Goal: Download file/media

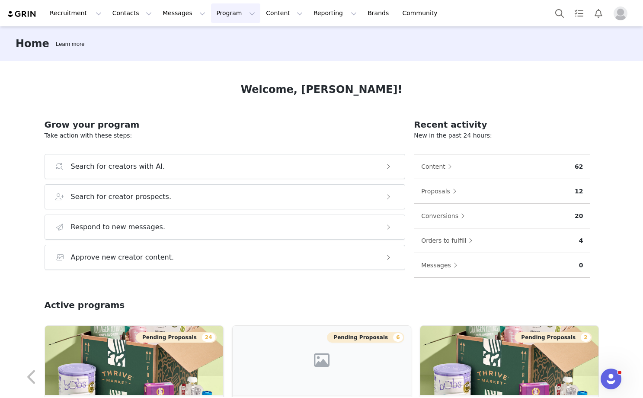
click at [220, 13] on button "Program Program" at bounding box center [235, 12] width 49 height 19
click at [229, 85] on div "Affiliates" at bounding box center [232, 86] width 58 height 9
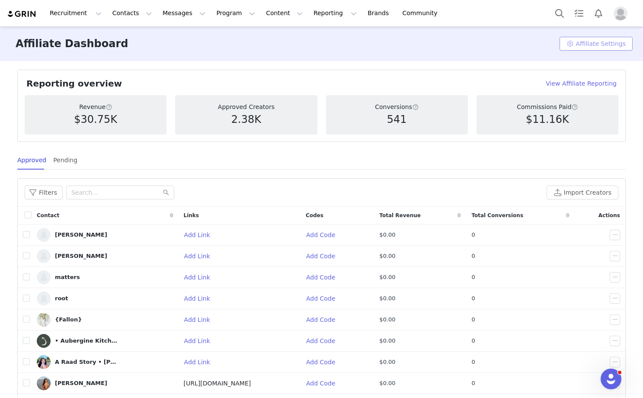
click at [593, 46] on button "Affiliate Settings" at bounding box center [596, 44] width 73 height 14
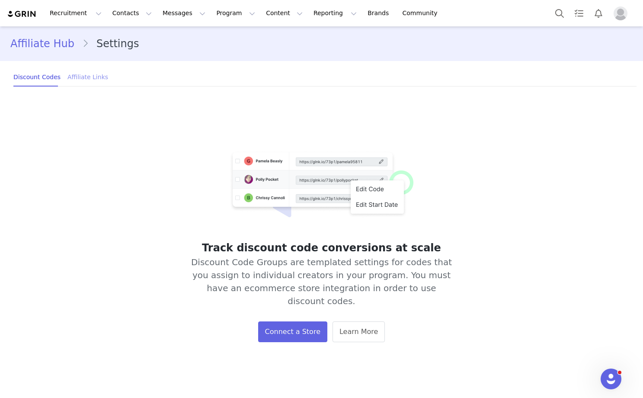
click at [96, 72] on div "Affiliate Links" at bounding box center [87, 76] width 41 height 19
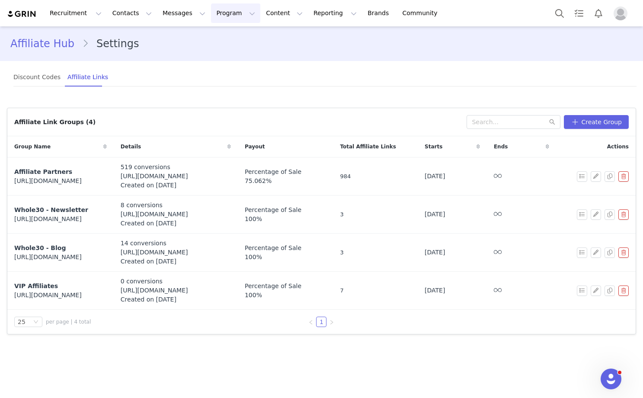
click at [211, 13] on button "Program Program" at bounding box center [235, 12] width 49 height 19
click at [235, 38] on div "Activations" at bounding box center [232, 38] width 58 height 9
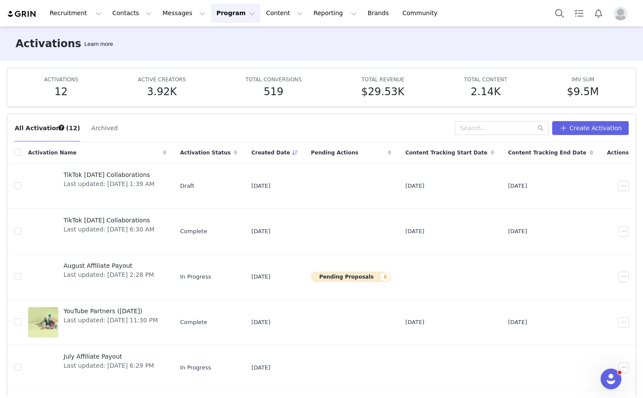
click at [235, 10] on button "Program Program" at bounding box center [235, 12] width 49 height 19
click at [153, 109] on div "All Activations (12) Archived Create Activation Activation Name Activation Stat…" at bounding box center [321, 252] width 643 height 290
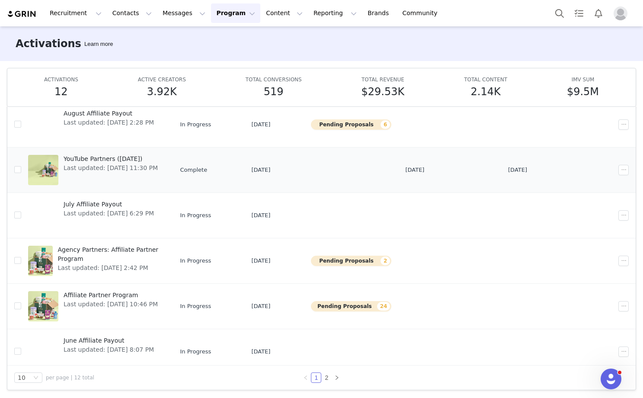
scroll to position [109, 0]
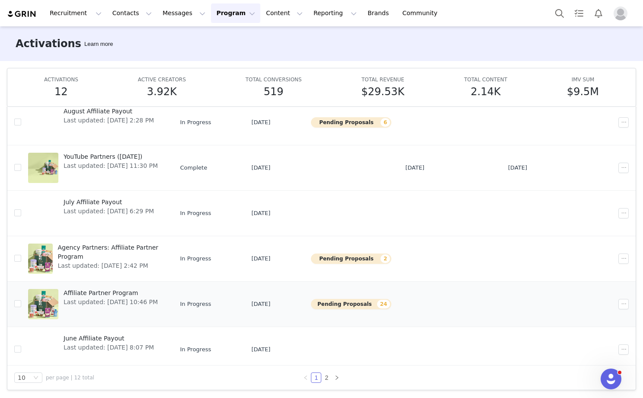
click at [112, 299] on span "Last updated: [DATE] 10:46 PM" at bounding box center [111, 302] width 94 height 9
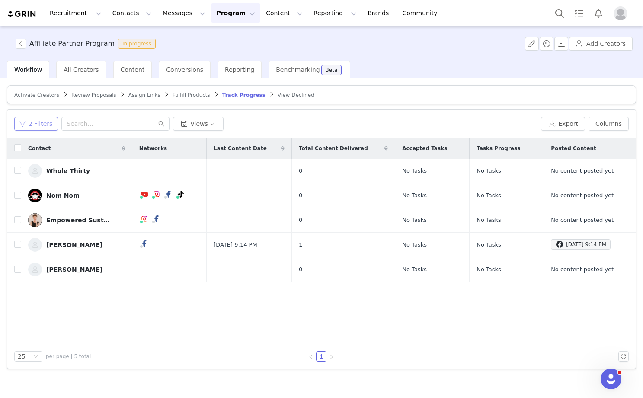
click at [33, 124] on button "2 Filters" at bounding box center [36, 124] width 44 height 14
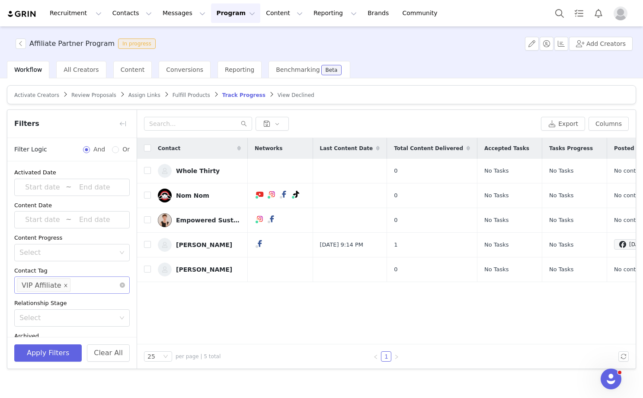
click at [64, 286] on icon "icon: close" at bounding box center [66, 285] width 4 height 4
click at [53, 350] on button "Apply Filters" at bounding box center [47, 352] width 67 height 17
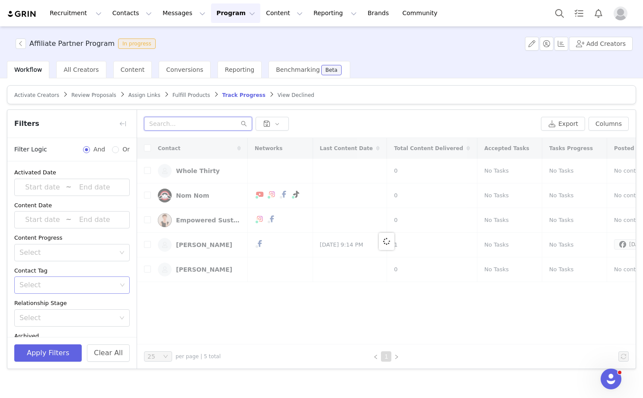
click at [190, 125] on input "text" at bounding box center [198, 124] width 108 height 14
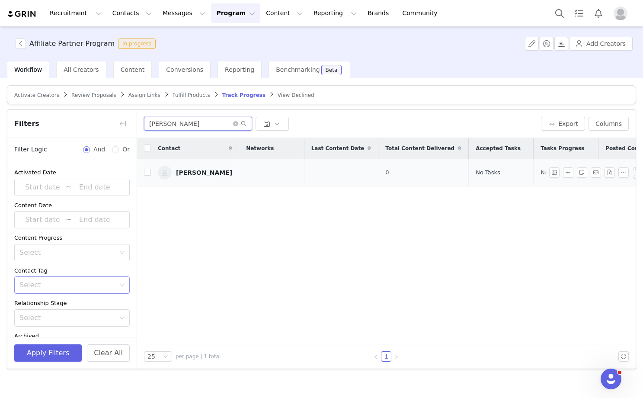
type input "mary hef"
click at [205, 172] on div "MARY Heffernan" at bounding box center [204, 172] width 56 height 7
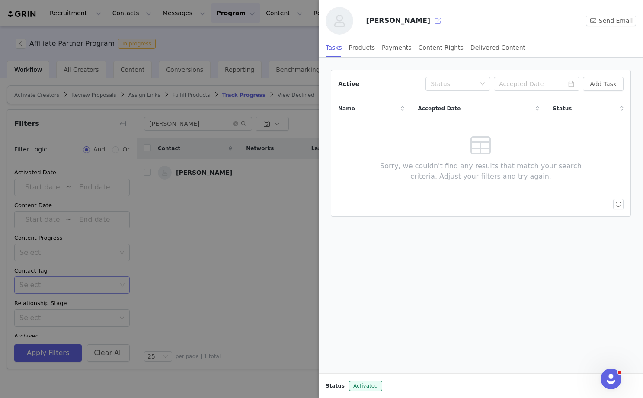
click at [431, 19] on button "button" at bounding box center [438, 21] width 14 height 14
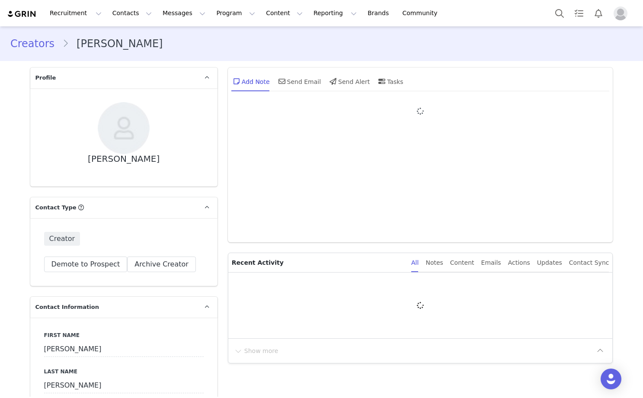
type input "+1 (United States)"
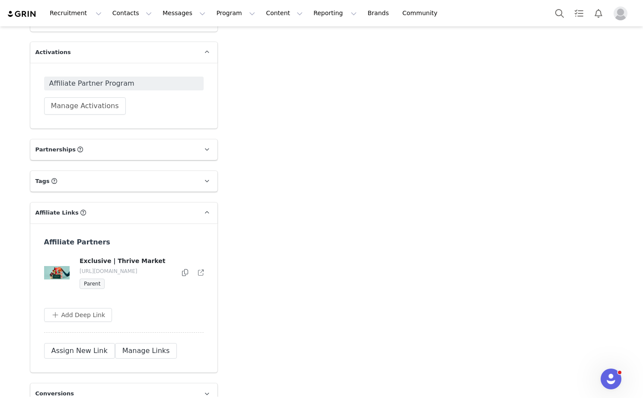
scroll to position [1036, 0]
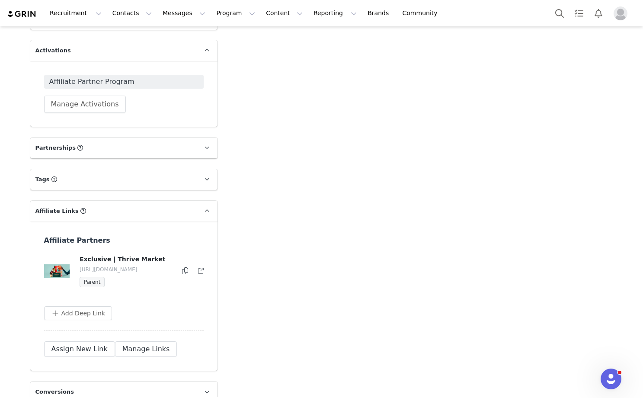
drag, startPoint x: 93, startPoint y: 278, endPoint x: 77, endPoint y: 271, distance: 16.5
click at [77, 271] on div "Exclusive | Thrive Market https://shop.thrivemarket.com/fivemarys Parent" at bounding box center [124, 271] width 160 height 32
click at [201, 273] on icon at bounding box center [201, 271] width 6 height 6
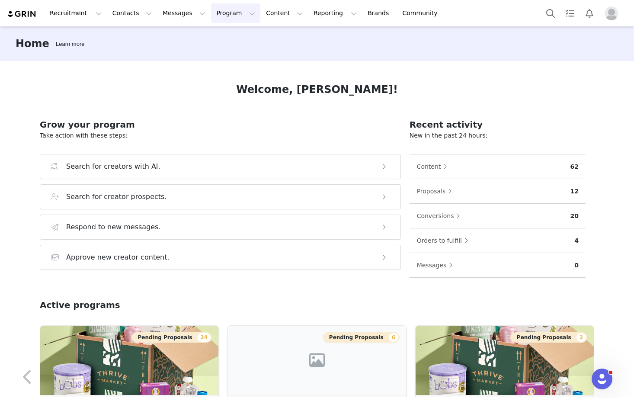
click at [216, 21] on button "Program Program" at bounding box center [235, 12] width 49 height 19
click at [224, 87] on p "Affiliates" at bounding box center [218, 86] width 26 height 9
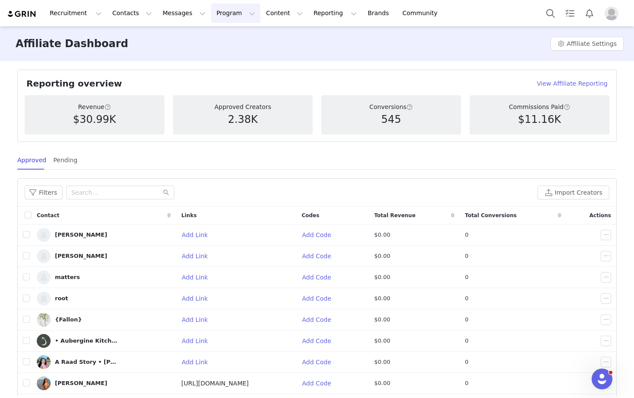
click at [228, 7] on button "Program Program" at bounding box center [235, 12] width 49 height 19
click at [231, 83] on div "Affiliates" at bounding box center [232, 86] width 58 height 9
click at [553, 82] on h4 "View Affiliate Reporting" at bounding box center [572, 83] width 71 height 9
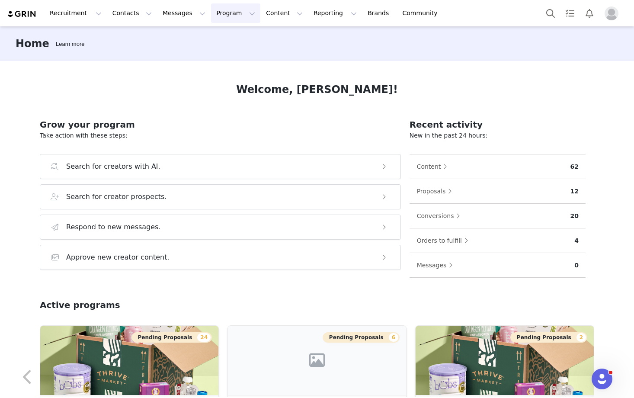
click at [221, 19] on button "Program Program" at bounding box center [235, 12] width 49 height 19
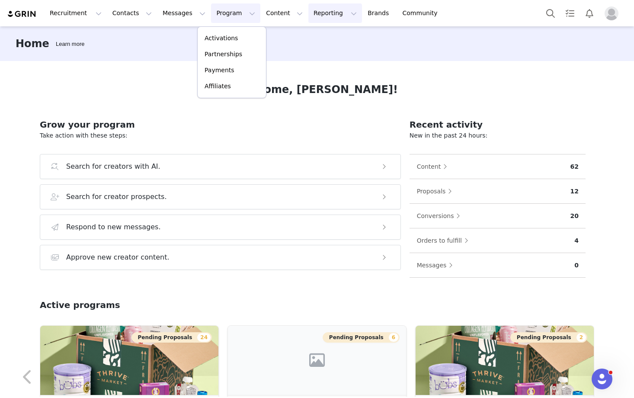
click at [308, 18] on button "Reporting Reporting" at bounding box center [335, 12] width 54 height 19
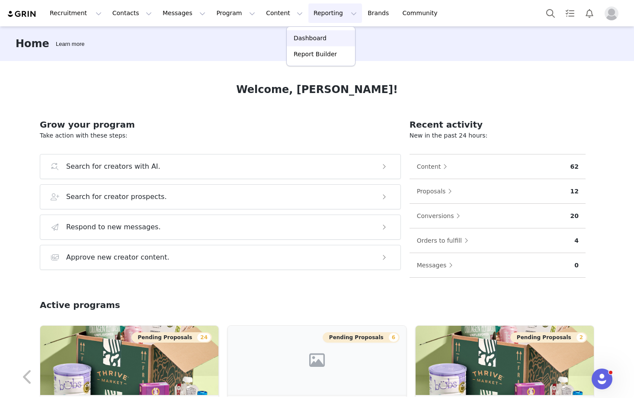
click at [307, 40] on p "Dashboard" at bounding box center [310, 38] width 33 height 9
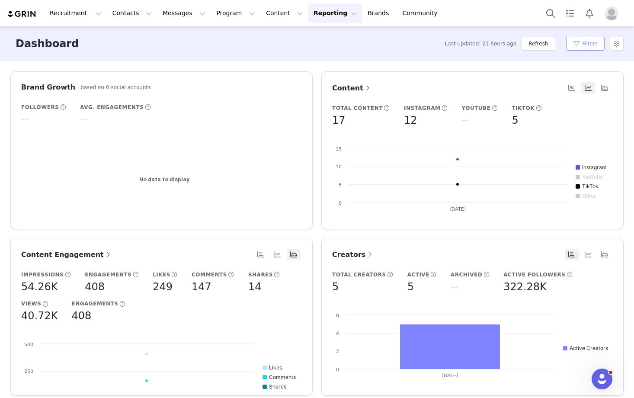
click at [578, 43] on button "Filters" at bounding box center [585, 44] width 39 height 14
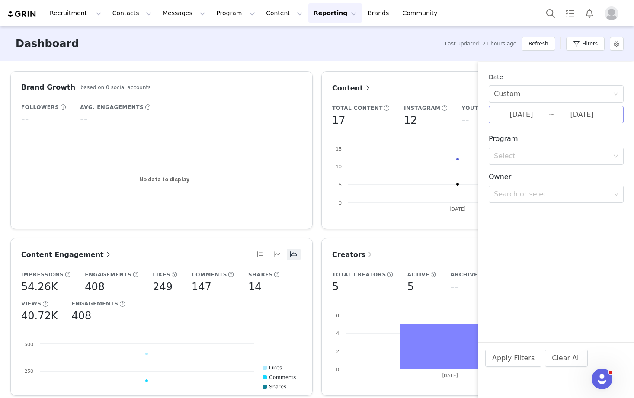
click at [517, 117] on input "09/01/2025" at bounding box center [521, 114] width 55 height 11
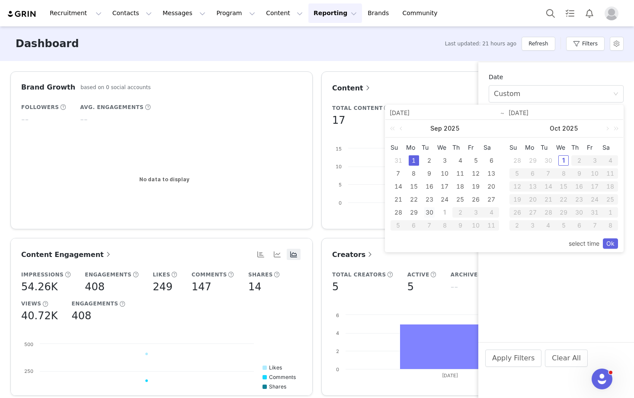
click at [429, 213] on div "30" at bounding box center [429, 212] width 10 height 10
click at [549, 159] on div "30" at bounding box center [548, 160] width 10 height 10
type input "09/30/2025"
type input "[DATE]"
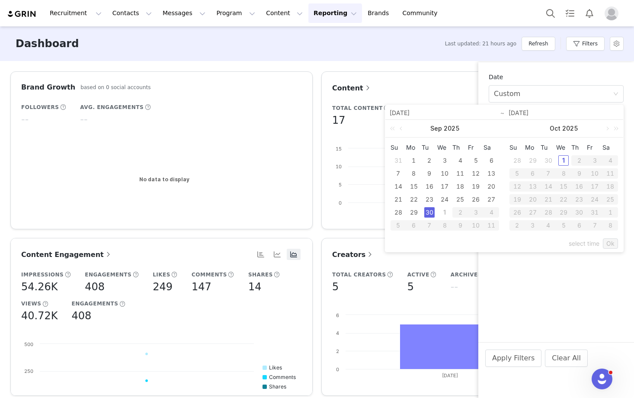
type input "[DATE]"
click at [614, 244] on link "Ok" at bounding box center [610, 243] width 15 height 10
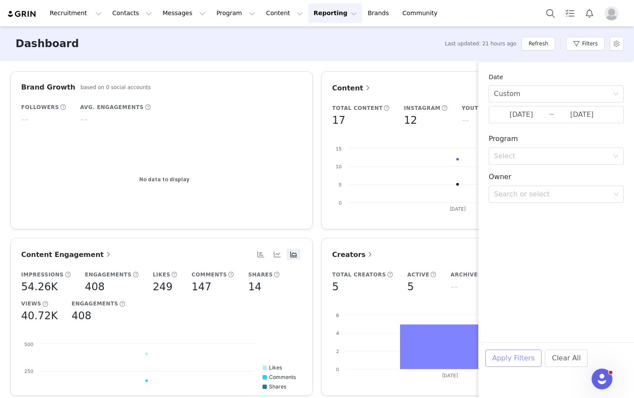
click at [513, 358] on button "Apply Filters" at bounding box center [513, 358] width 56 height 17
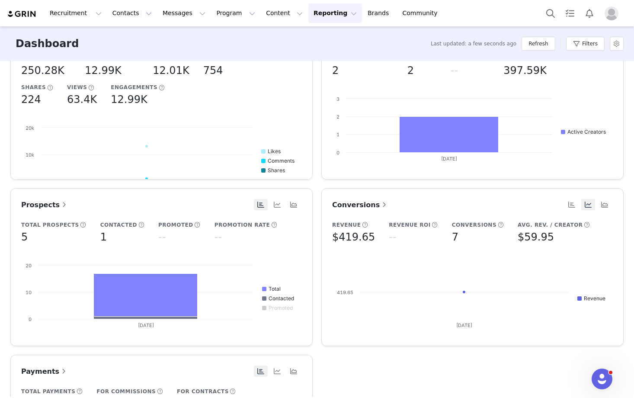
scroll to position [269, 0]
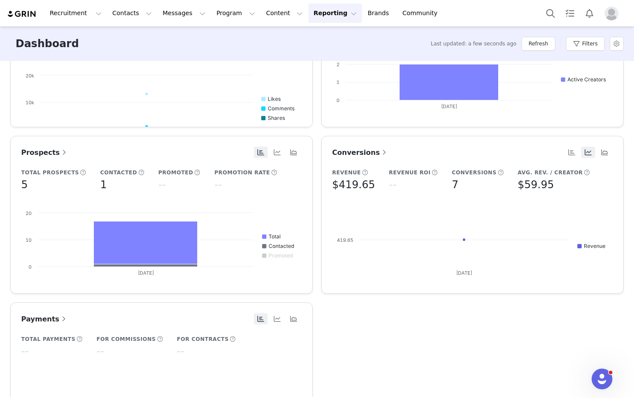
click at [590, 149] on button "button" at bounding box center [588, 152] width 14 height 11
click at [585, 39] on button "Filters" at bounding box center [585, 44] width 39 height 14
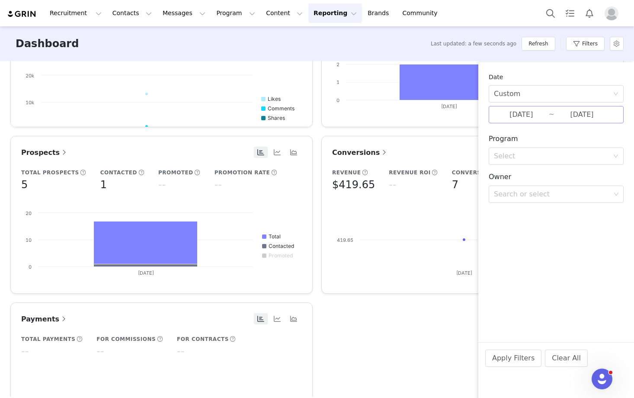
click at [531, 111] on input "[DATE]" at bounding box center [521, 114] width 55 height 11
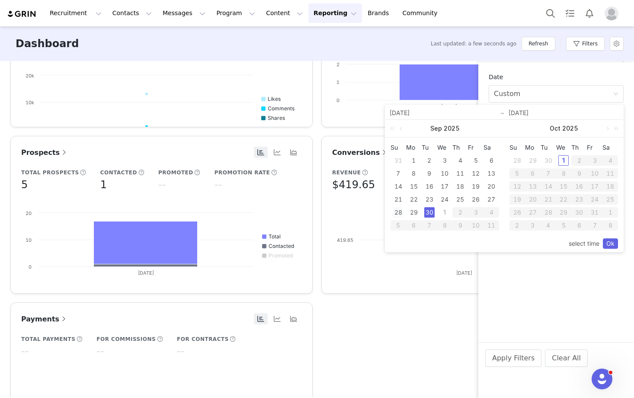
click at [398, 214] on div "28" at bounding box center [398, 212] width 10 height 10
click at [548, 161] on div "30" at bounding box center [548, 160] width 10 height 10
type input "09/28/2025"
click at [430, 212] on div "30" at bounding box center [429, 212] width 10 height 10
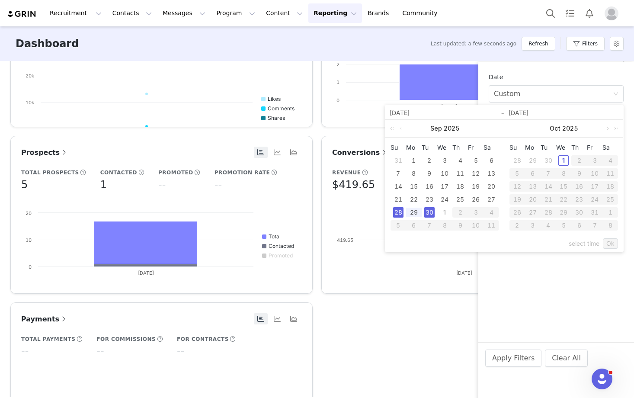
click at [398, 211] on div "28" at bounding box center [398, 212] width 10 height 10
click at [609, 244] on link "Ok" at bounding box center [610, 243] width 15 height 10
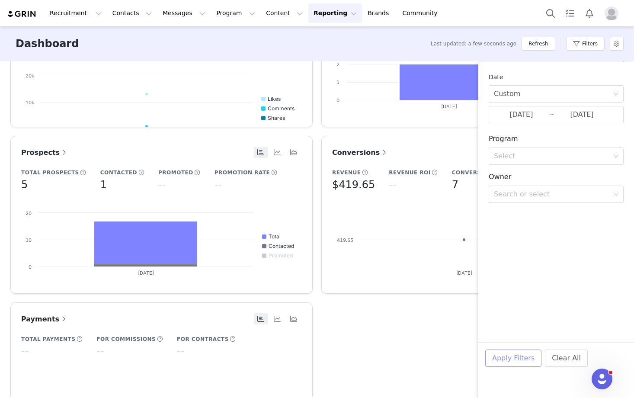
click at [516, 360] on button "Apply Filters" at bounding box center [513, 358] width 56 height 17
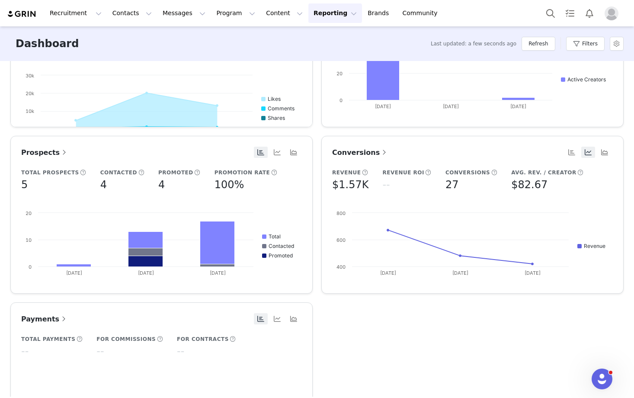
click at [507, 154] on div "Conversions" at bounding box center [445, 152] width 226 height 11
click at [380, 154] on span at bounding box center [384, 152] width 9 height 10
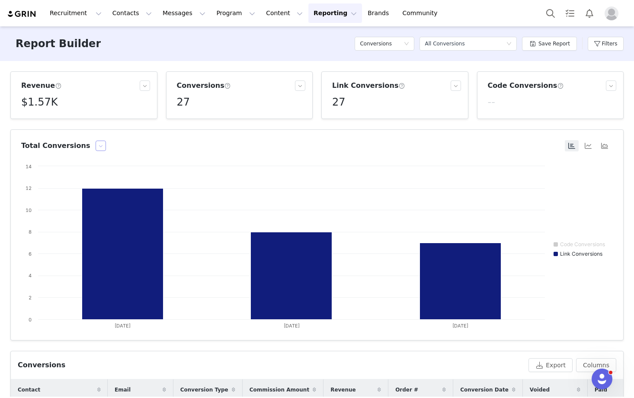
click at [96, 146] on button "button" at bounding box center [101, 146] width 10 height 10
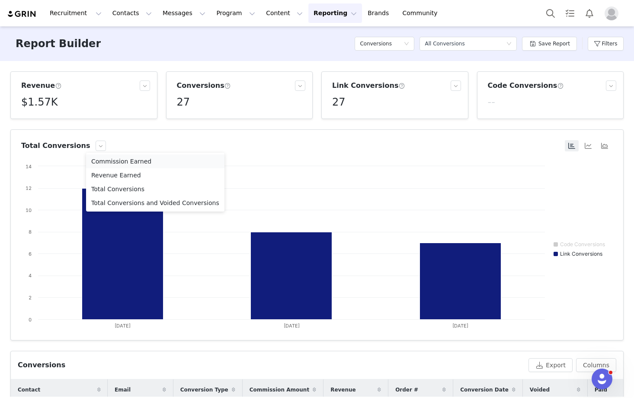
click at [108, 161] on li "Commission Earned" at bounding box center [155, 161] width 138 height 14
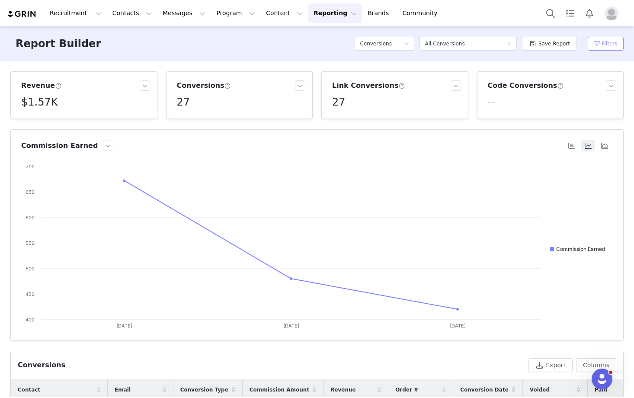
click at [604, 45] on button "Filters" at bounding box center [606, 44] width 36 height 14
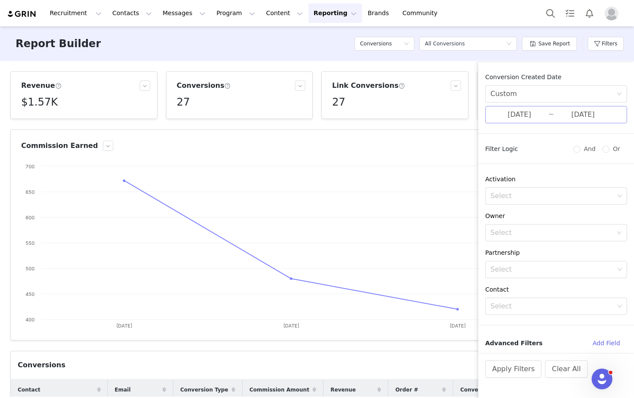
click at [529, 114] on input "09/28/2025" at bounding box center [520, 114] width 58 height 11
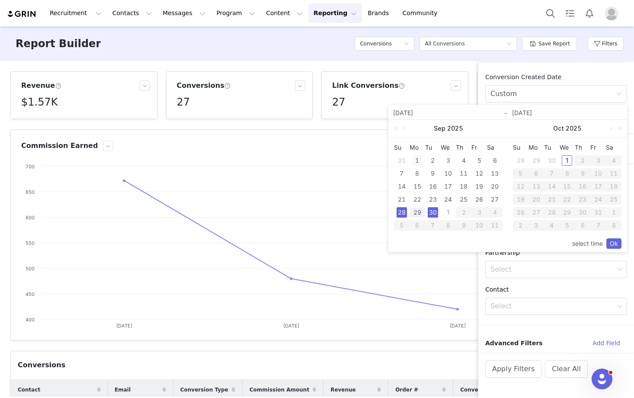
click at [417, 159] on div "1" at bounding box center [417, 160] width 10 height 10
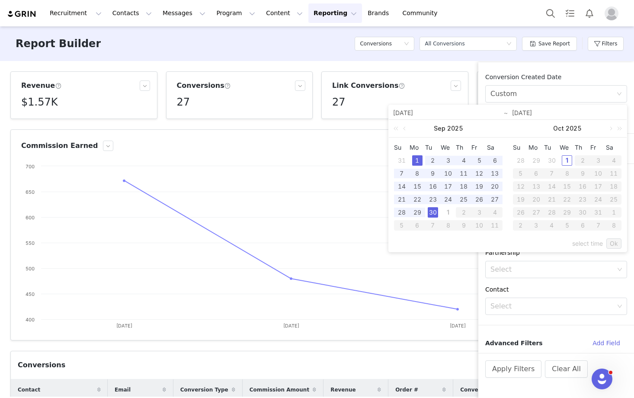
click at [434, 217] on div "30" at bounding box center [433, 212] width 10 height 10
type input "09/01/2025"
click at [615, 244] on link "Ok" at bounding box center [614, 243] width 15 height 10
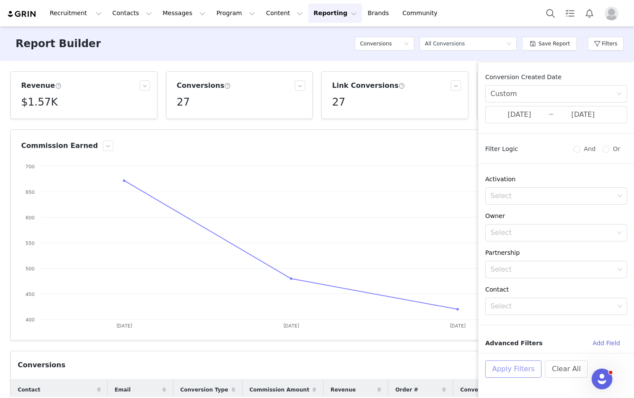
click at [520, 372] on button "Apply Filters" at bounding box center [513, 368] width 56 height 17
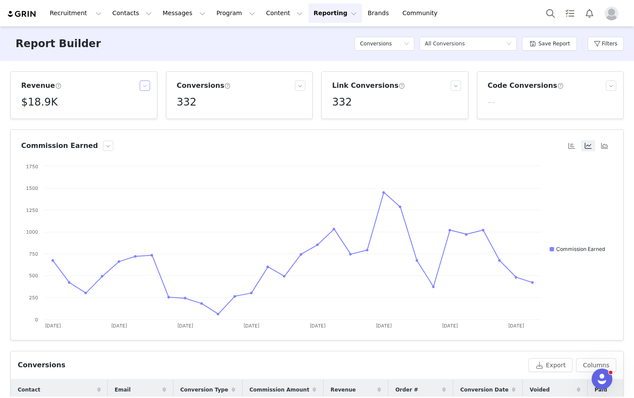
click at [148, 87] on button "button" at bounding box center [145, 85] width 10 height 10
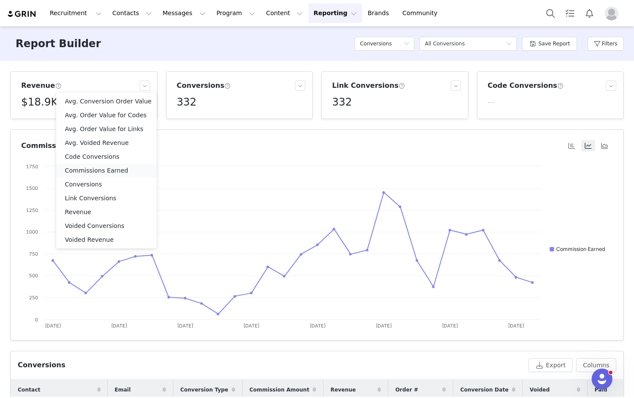
click at [112, 173] on li "Commissions Earned" at bounding box center [106, 171] width 100 height 14
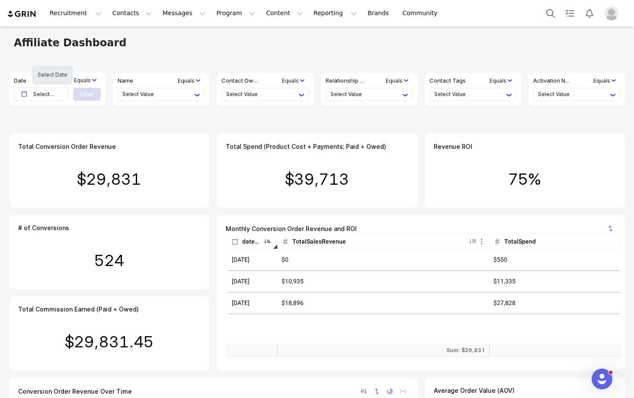
click at [59, 97] on qui-tooltip "Select Date" at bounding box center [50, 94] width 35 height 13
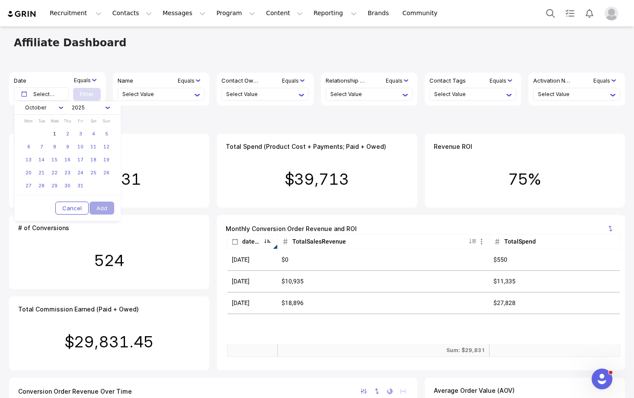
click at [55, 109] on qui-select-trigger at bounding box center [44, 107] width 47 height 13
click at [47, 205] on li "September" at bounding box center [42, 206] width 30 height 10
click at [45, 187] on link "30" at bounding box center [41, 186] width 13 height 13
click at [104, 209] on button "Add" at bounding box center [102, 208] width 25 height 13
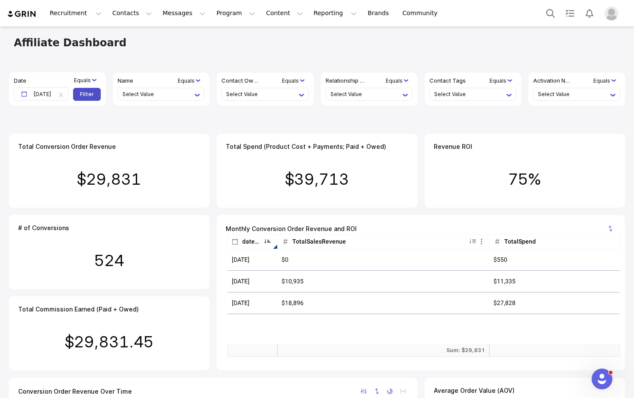
click at [90, 94] on li "Filter" at bounding box center [87, 94] width 14 height 8
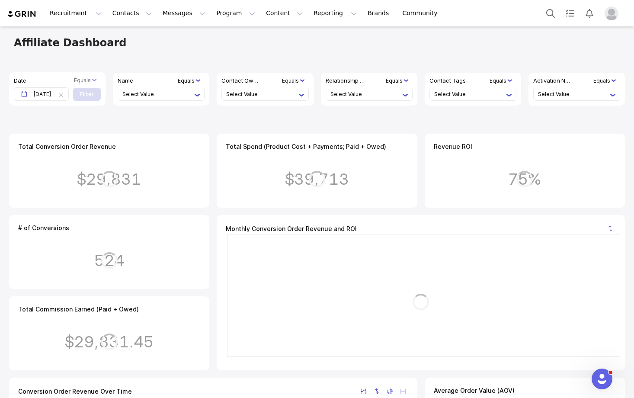
scroll to position [4, 0]
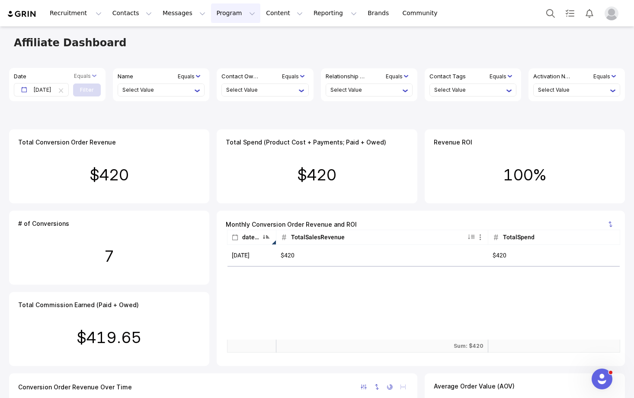
click at [217, 16] on button "Program Program" at bounding box center [235, 12] width 49 height 19
click at [230, 39] on p "Activations" at bounding box center [221, 38] width 33 height 9
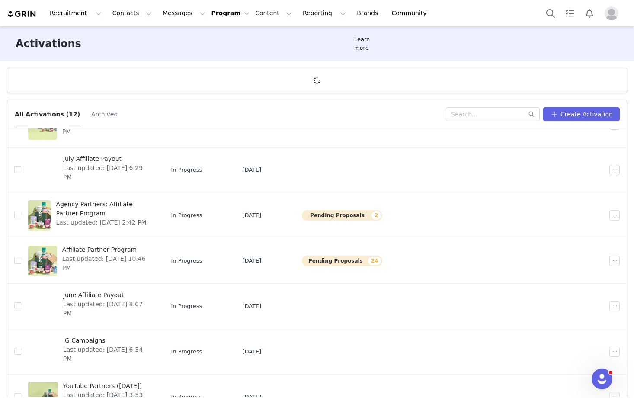
scroll to position [207, 0]
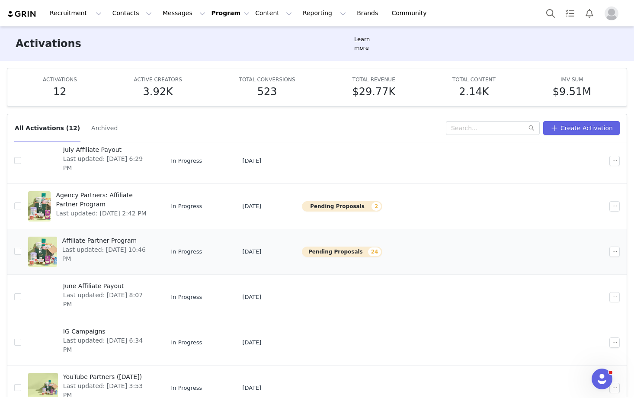
click at [138, 236] on span "Affiliate Partner Program" at bounding box center [107, 240] width 90 height 9
click at [152, 197] on span "Agency Partners: Affiliate Partner Program" at bounding box center [104, 200] width 96 height 18
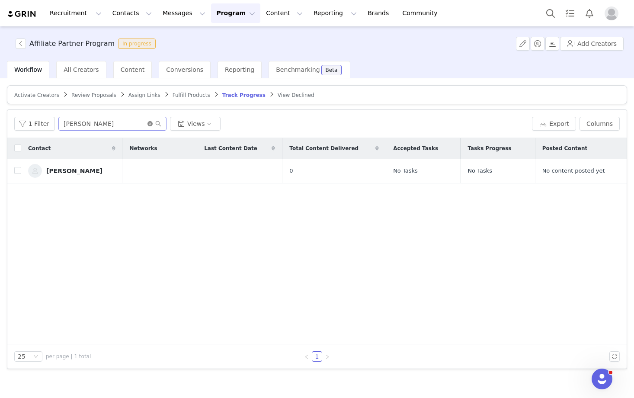
click at [149, 125] on icon "icon: close-circle" at bounding box center [150, 123] width 5 height 5
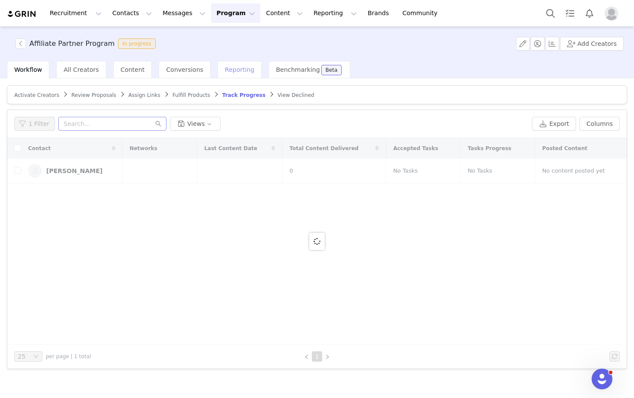
click at [234, 65] on div "Reporting" at bounding box center [240, 69] width 44 height 17
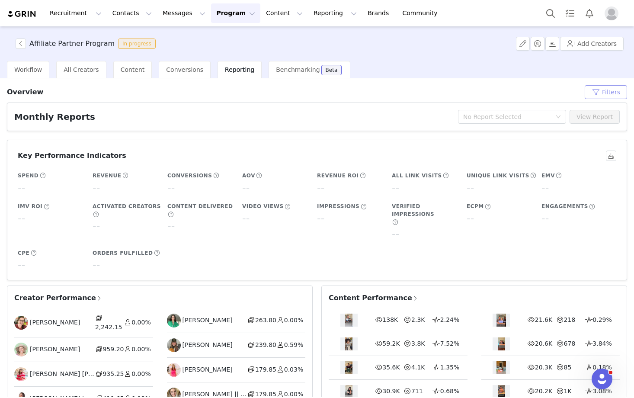
click at [605, 96] on button "Filters" at bounding box center [606, 92] width 42 height 14
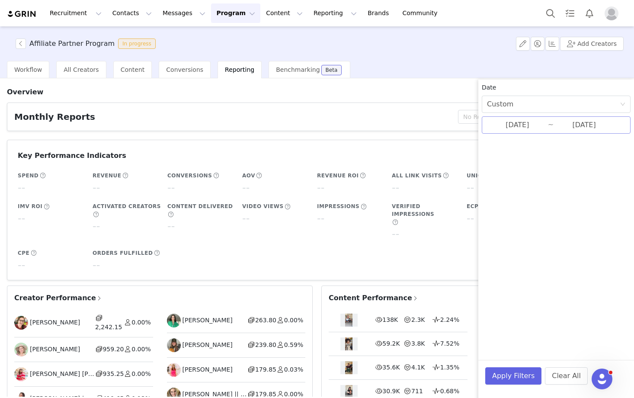
click at [527, 126] on input "08/01/2025" at bounding box center [517, 124] width 61 height 11
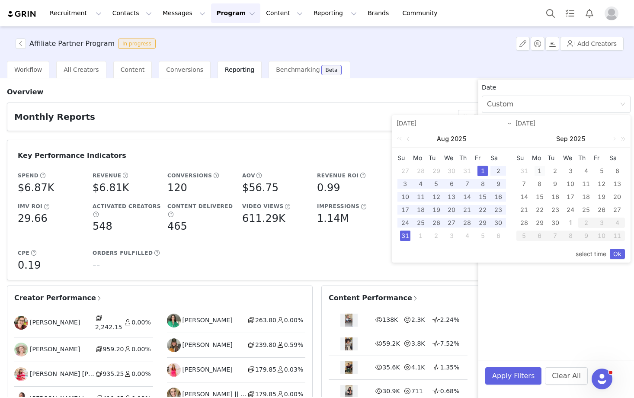
click at [540, 170] on div "1" at bounding box center [540, 171] width 10 height 10
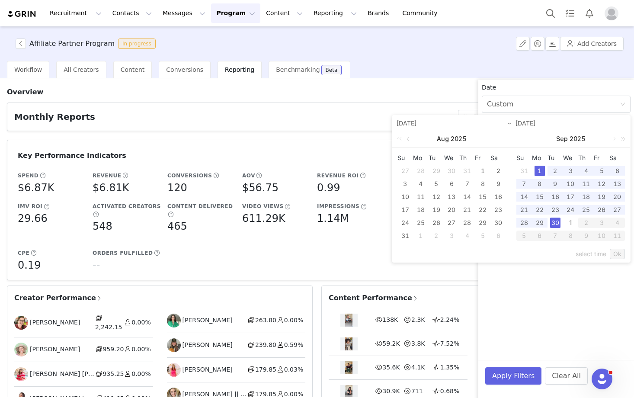
click at [555, 226] on div "30" at bounding box center [555, 223] width 10 height 10
type input "09/01/2025"
type input "09/30/2025"
type input "09/01/2025"
type input "09/30/2025"
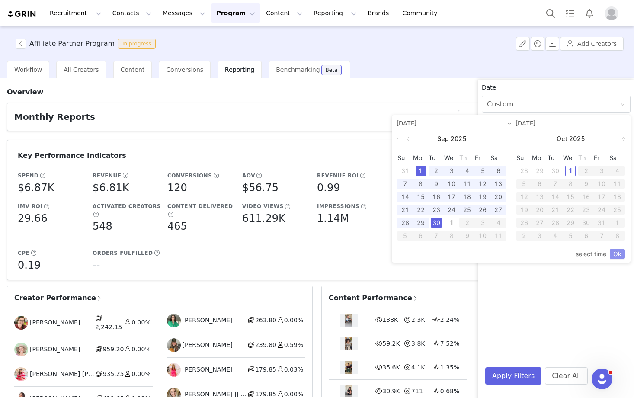
click at [616, 258] on link "Ok" at bounding box center [617, 254] width 15 height 10
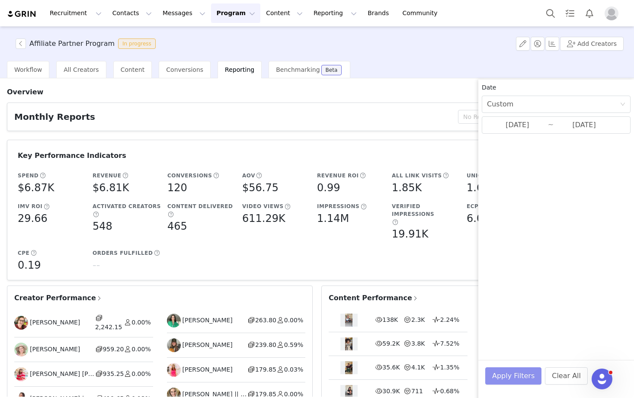
click at [507, 373] on button "Apply Filters" at bounding box center [513, 375] width 56 height 17
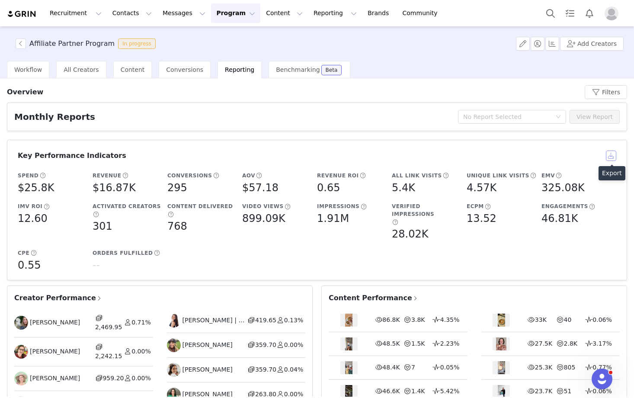
click at [611, 155] on button "button" at bounding box center [611, 156] width 10 height 10
click at [190, 72] on span "Conversions" at bounding box center [184, 69] width 37 height 7
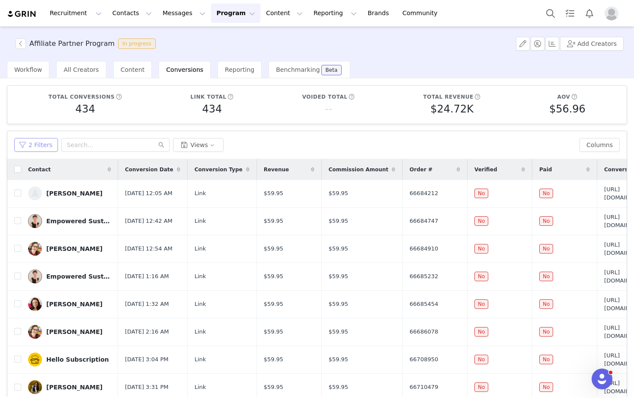
click at [47, 145] on button "2 Filters" at bounding box center [36, 145] width 44 height 14
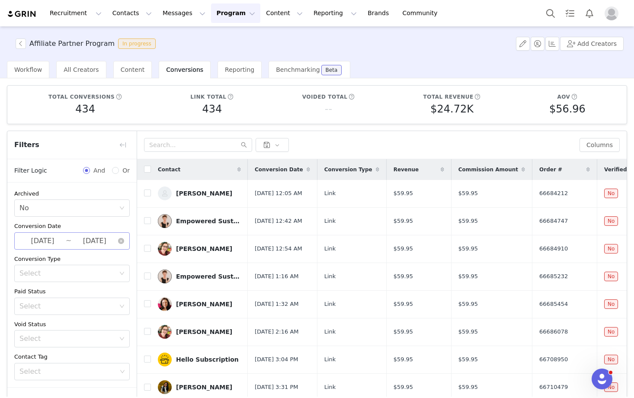
click at [112, 237] on input "[DATE]" at bounding box center [94, 240] width 46 height 11
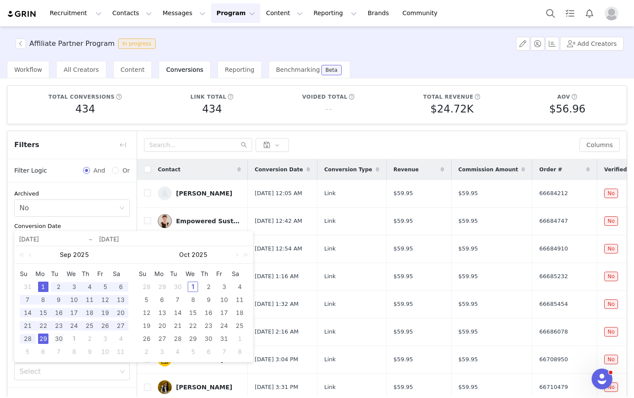
click at [61, 336] on div "30" at bounding box center [59, 339] width 10 height 10
click at [42, 287] on div "1" at bounding box center [43, 287] width 10 height 10
type input "2025-09-30"
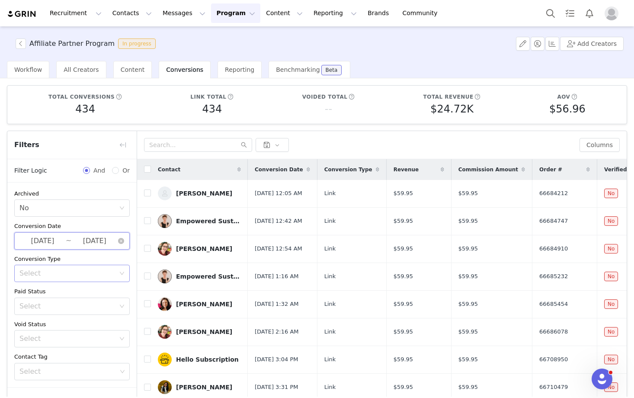
scroll to position [62, 0]
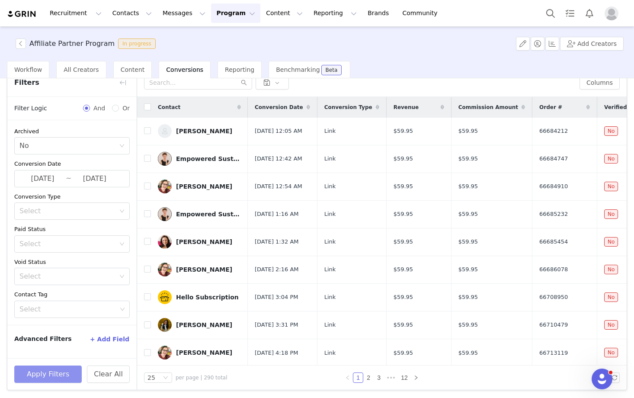
click at [54, 373] on button "Apply Filters" at bounding box center [47, 374] width 67 height 17
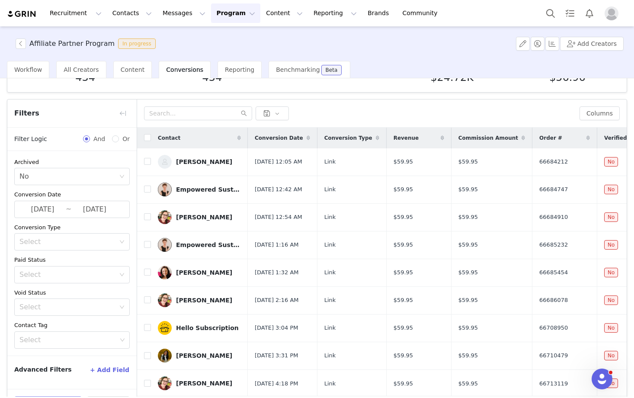
scroll to position [0, 0]
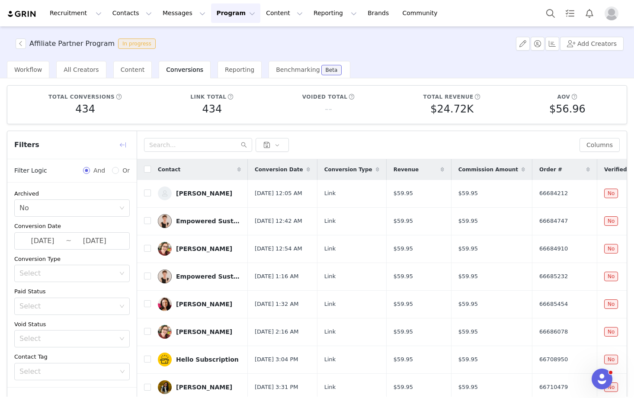
click at [123, 144] on button "button" at bounding box center [123, 145] width 14 height 14
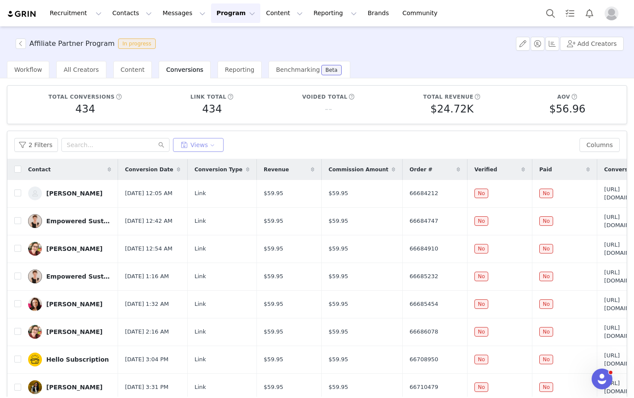
click at [197, 148] on button "Views" at bounding box center [198, 145] width 51 height 14
click at [267, 141] on div "2 Filters Views" at bounding box center [293, 145] width 558 height 14
click at [17, 173] on label at bounding box center [17, 169] width 7 height 9
click at [17, 173] on input "checkbox" at bounding box center [17, 169] width 7 height 7
checkbox input "true"
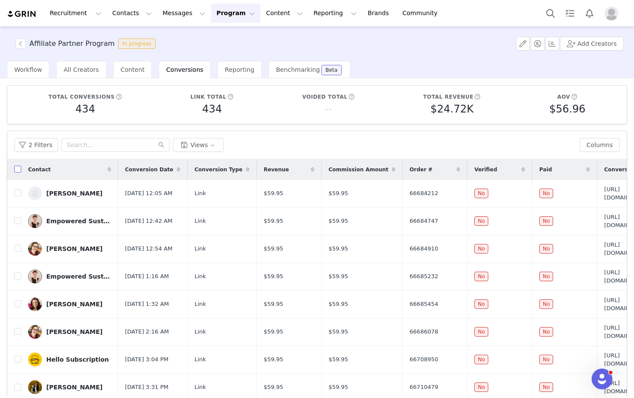
checkbox input "true"
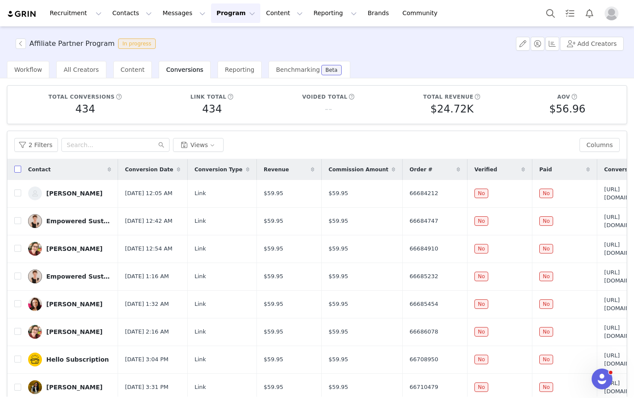
checkbox input "true"
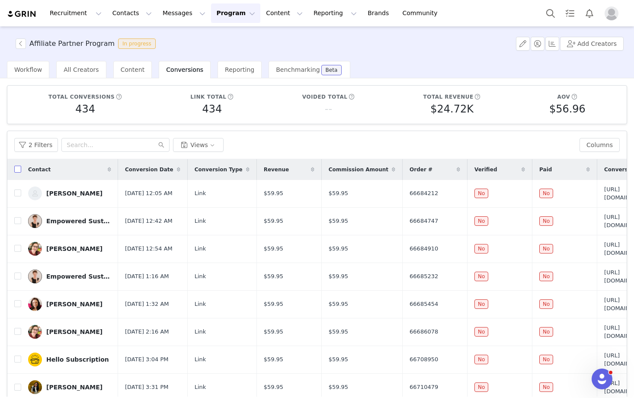
checkbox input "true"
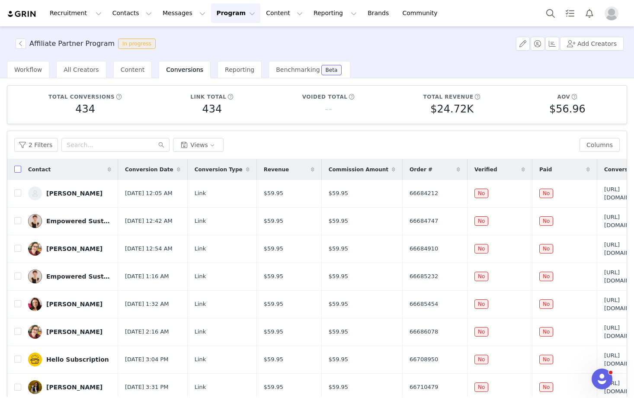
checkbox input "true"
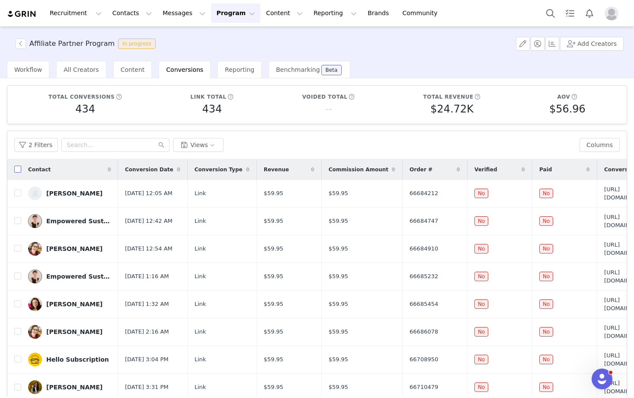
checkbox input "true"
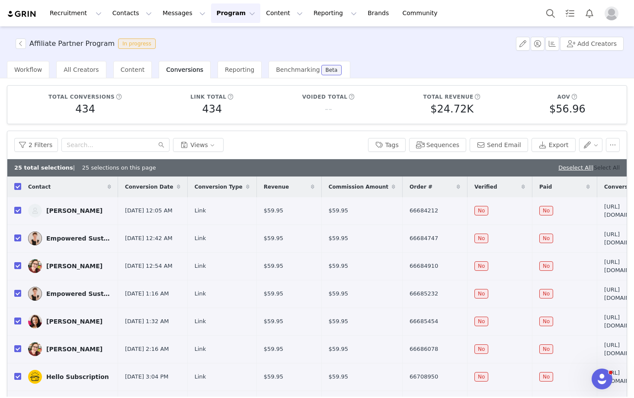
click at [614, 167] on link "Select All" at bounding box center [607, 167] width 26 height 6
click at [615, 145] on button "button" at bounding box center [613, 145] width 14 height 14
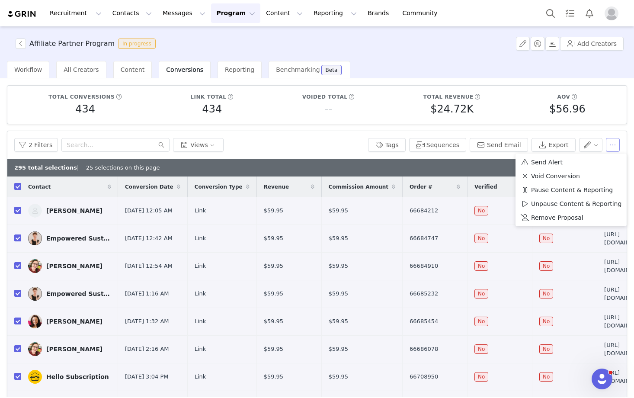
click at [615, 145] on button "button" at bounding box center [613, 145] width 14 height 14
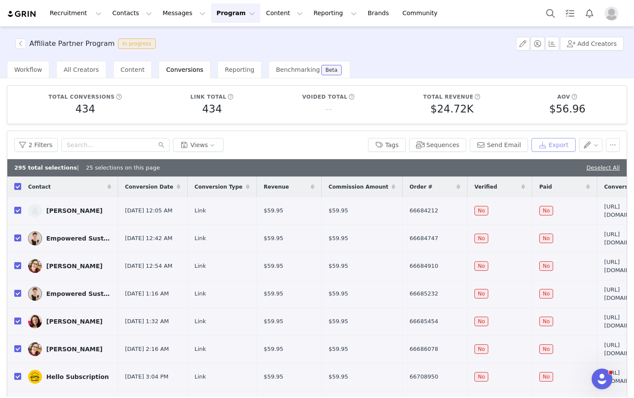
click at [554, 145] on button "Export" at bounding box center [554, 145] width 44 height 14
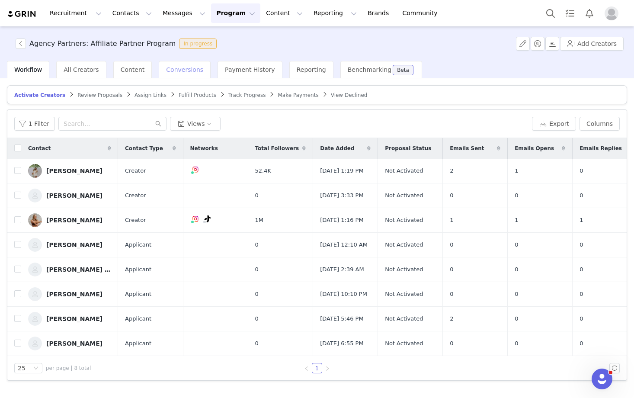
click at [166, 71] on span "Conversions" at bounding box center [184, 69] width 37 height 7
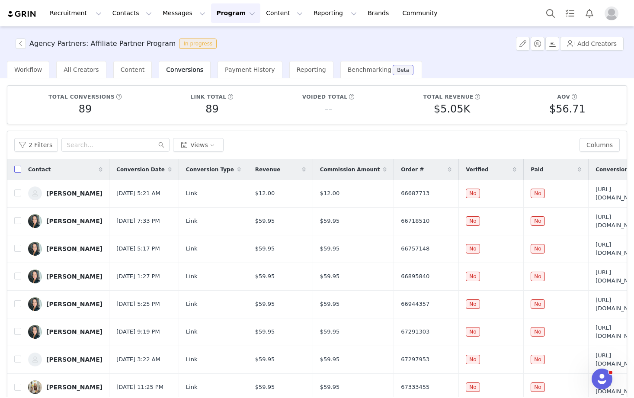
click at [19, 168] on input "checkbox" at bounding box center [17, 169] width 7 height 7
checkbox input "true"
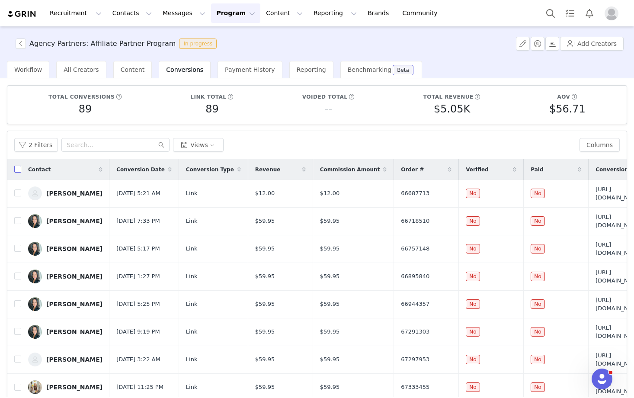
checkbox input "true"
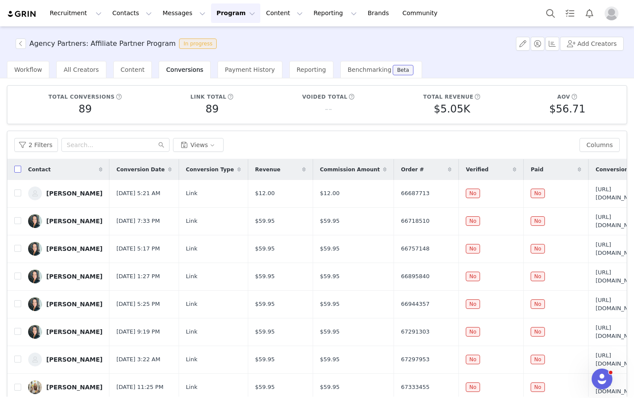
checkbox input "true"
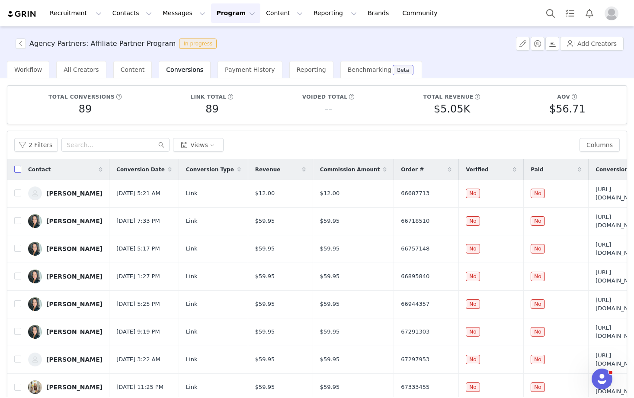
checkbox input "true"
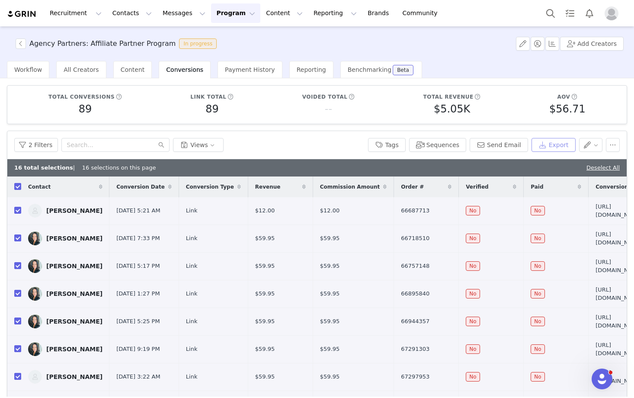
click at [557, 146] on button "Export" at bounding box center [554, 145] width 44 height 14
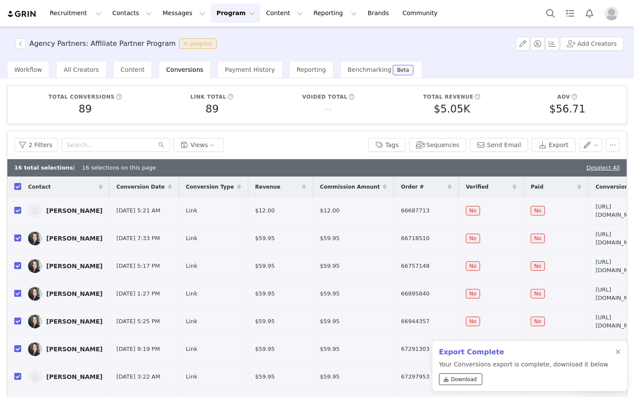
click at [451, 375] on link "Download" at bounding box center [460, 379] width 43 height 12
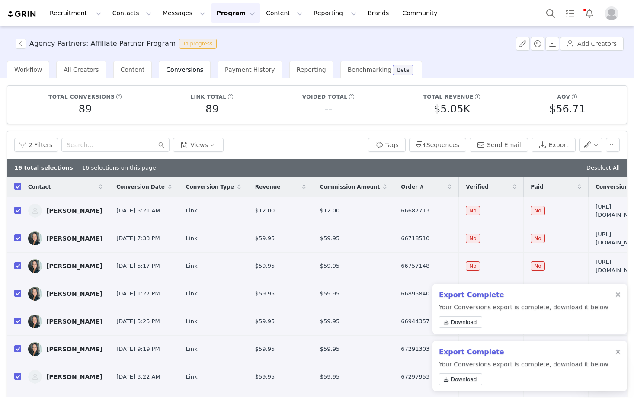
click at [103, 109] on div "89" at bounding box center [85, 109] width 74 height 16
click at [129, 45] on h3 "Agency Partners: Affiliate Partner Program" at bounding box center [102, 44] width 146 height 10
click at [459, 321] on span "Download" at bounding box center [464, 322] width 26 height 8
